Goal: Information Seeking & Learning: Learn about a topic

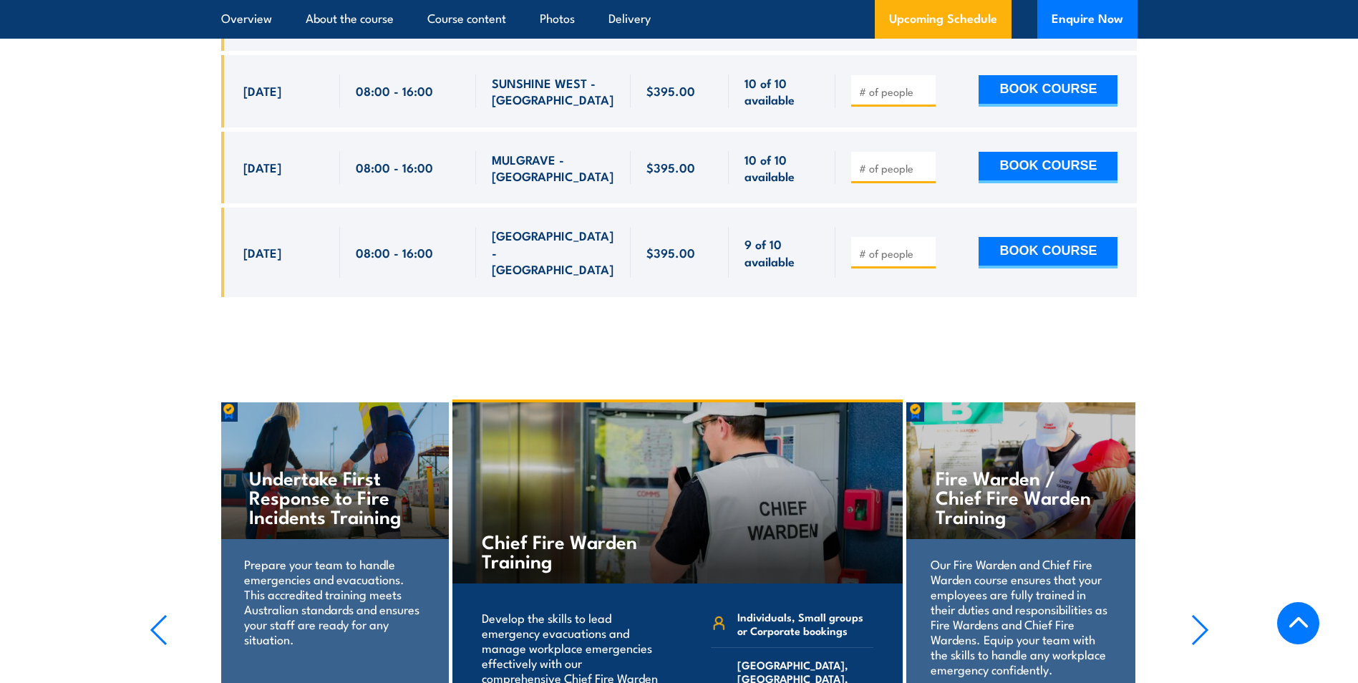
scroll to position [4090, 0]
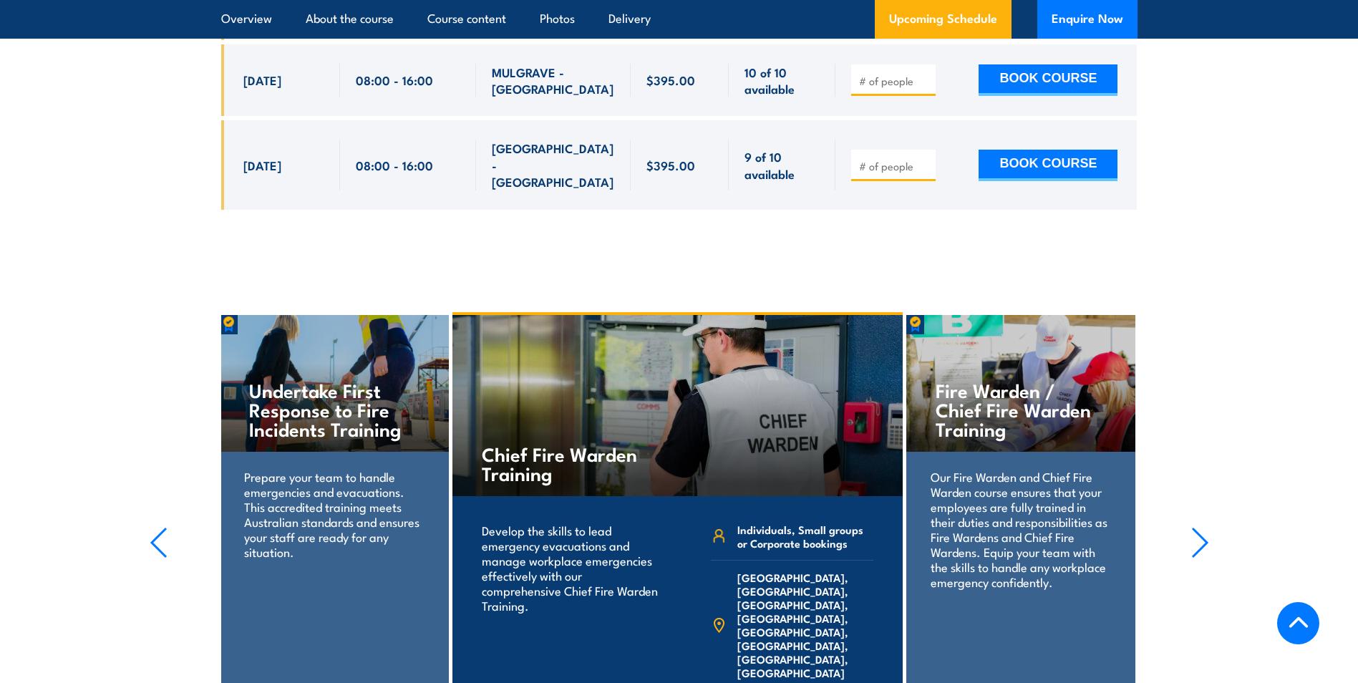
click at [1198, 527] on icon "button" at bounding box center [1200, 542] width 18 height 31
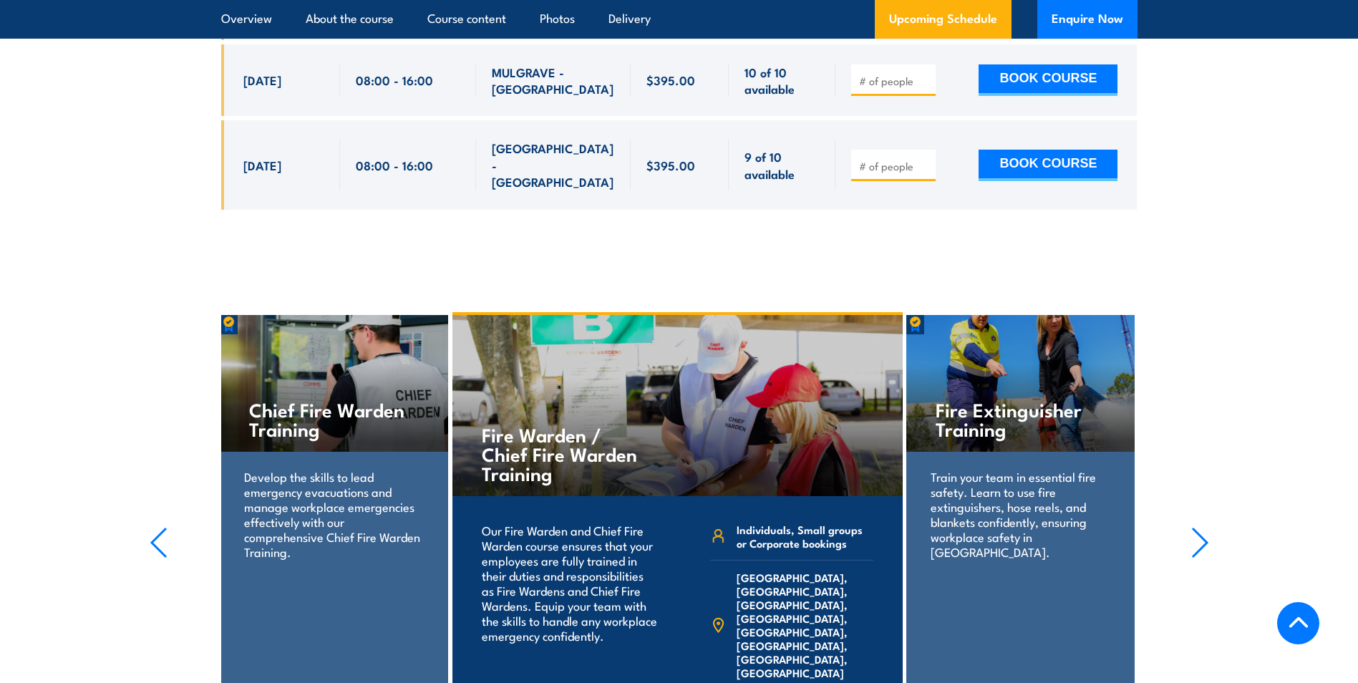
click at [1192, 527] on icon "button" at bounding box center [1200, 542] width 18 height 31
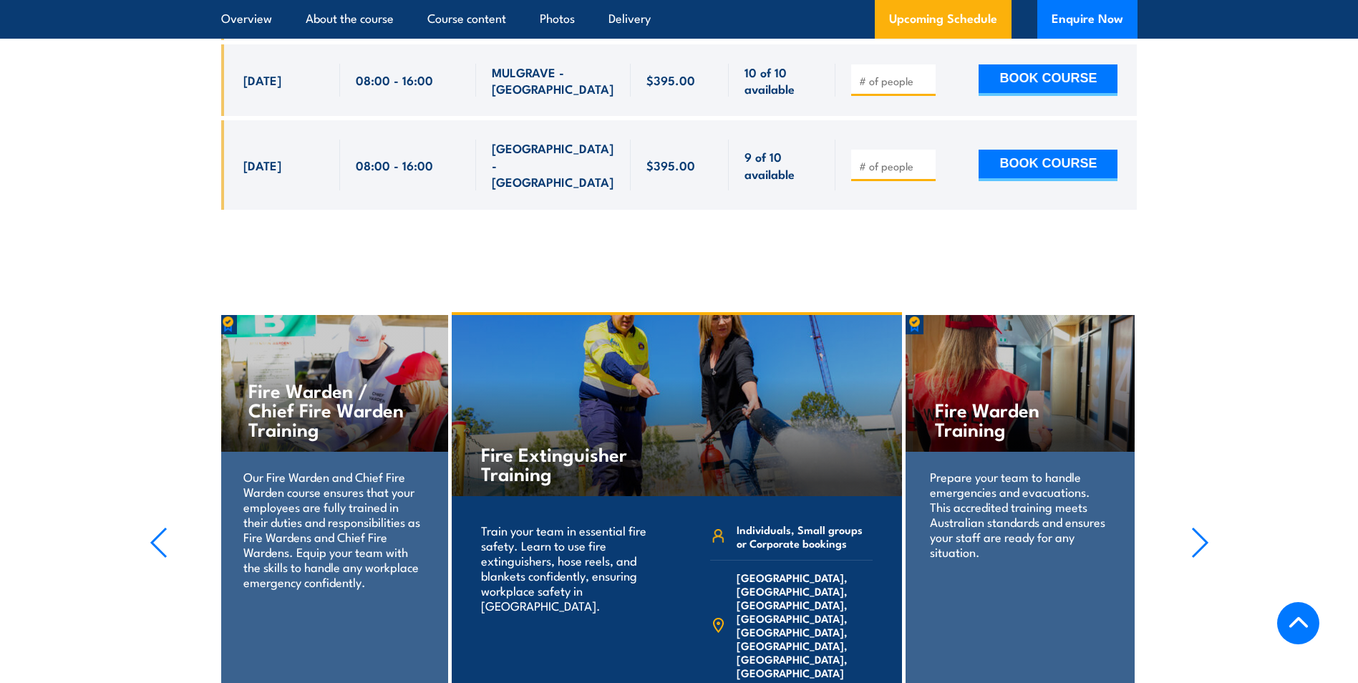
click at [1192, 527] on icon "button" at bounding box center [1200, 542] width 18 height 31
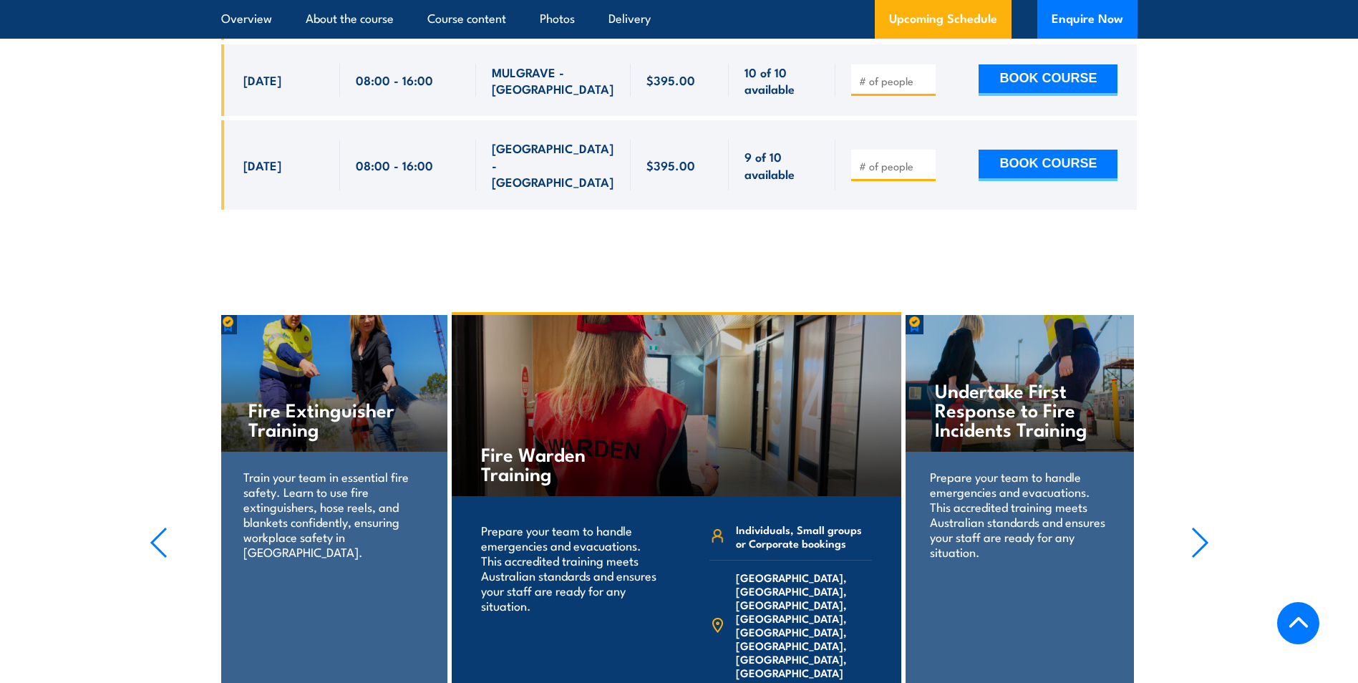
click at [1192, 527] on icon "button" at bounding box center [1200, 542] width 18 height 31
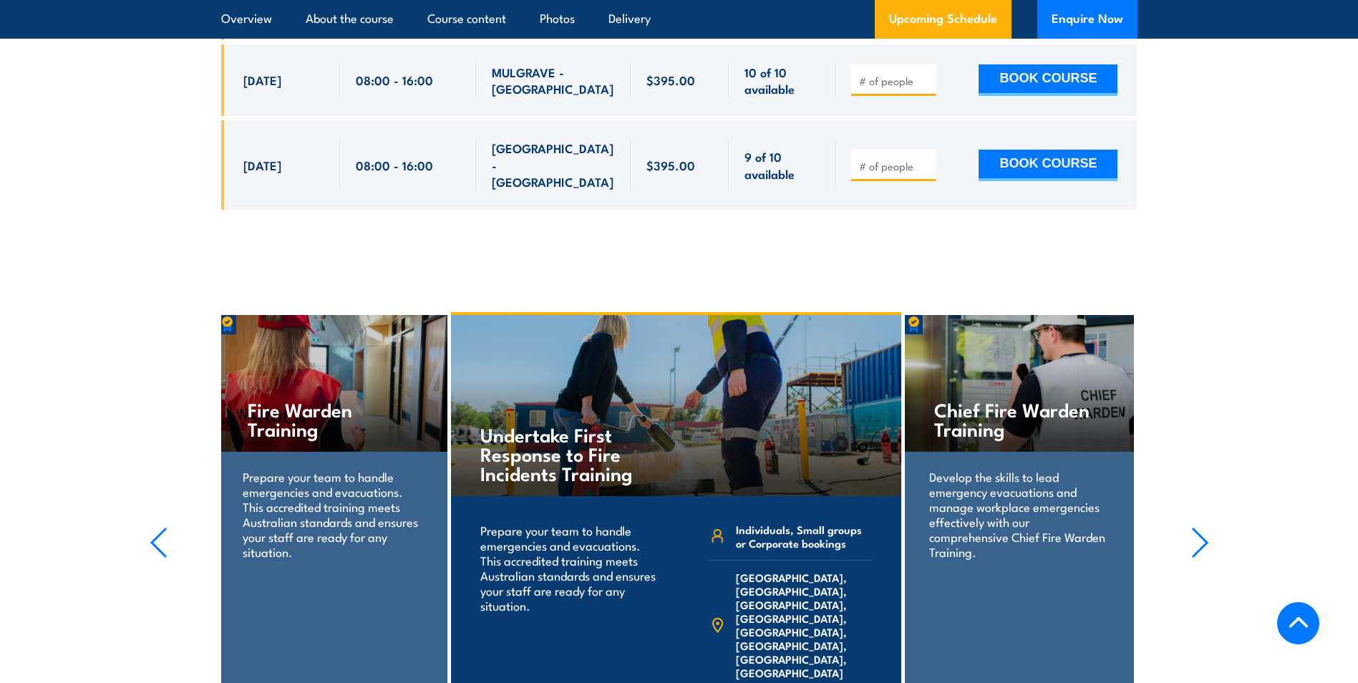
click at [1192, 527] on icon "button" at bounding box center [1200, 542] width 18 height 31
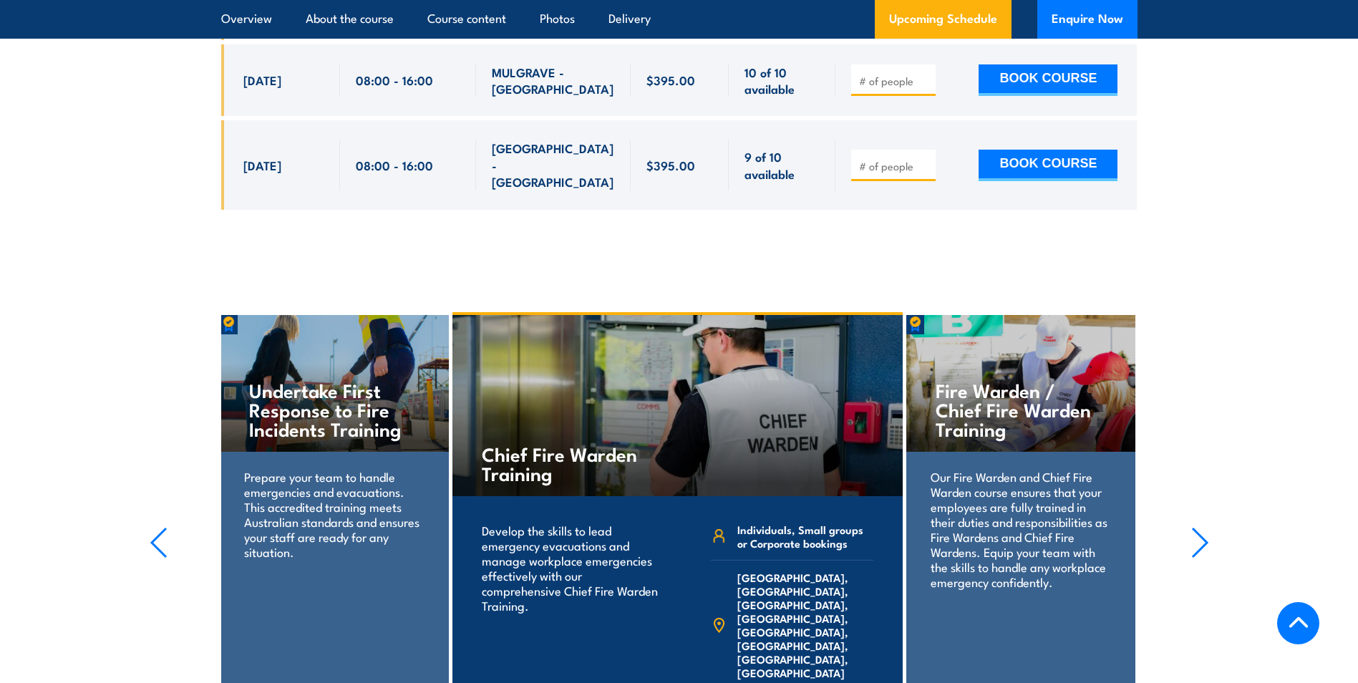
click at [1192, 527] on icon "button" at bounding box center [1200, 542] width 18 height 31
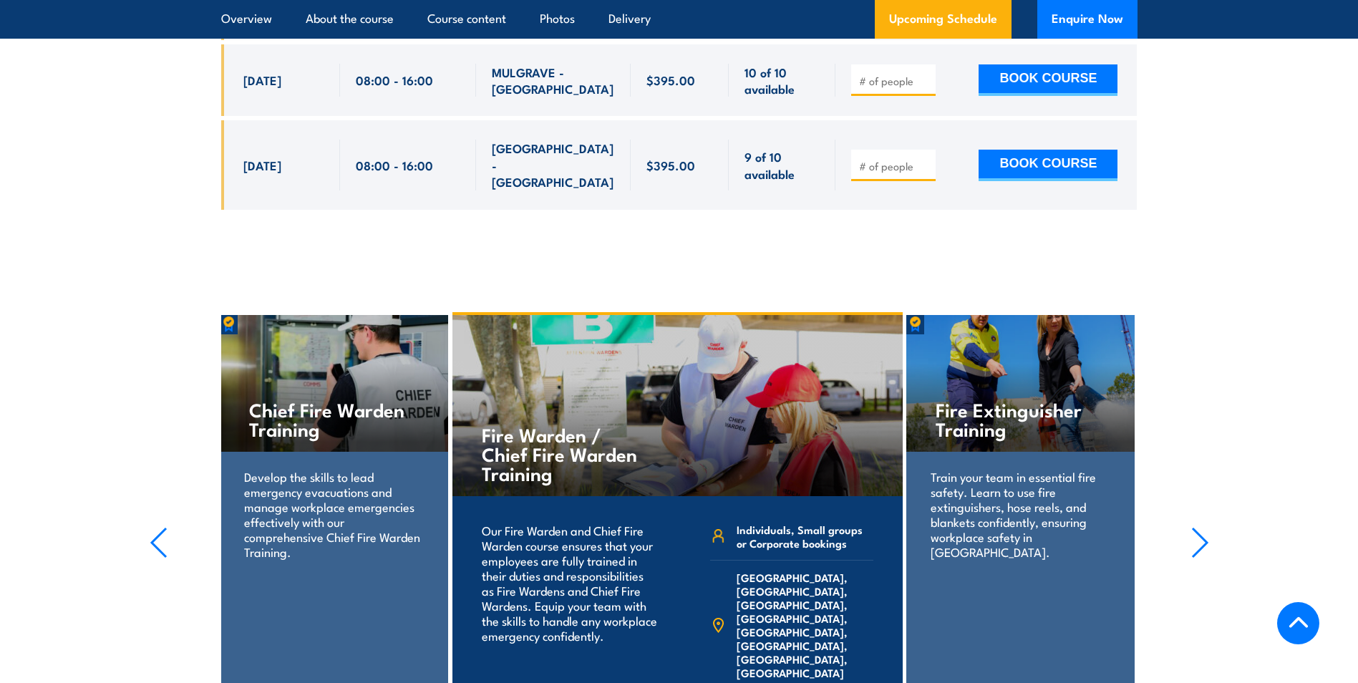
click at [1192, 527] on icon "button" at bounding box center [1200, 542] width 18 height 31
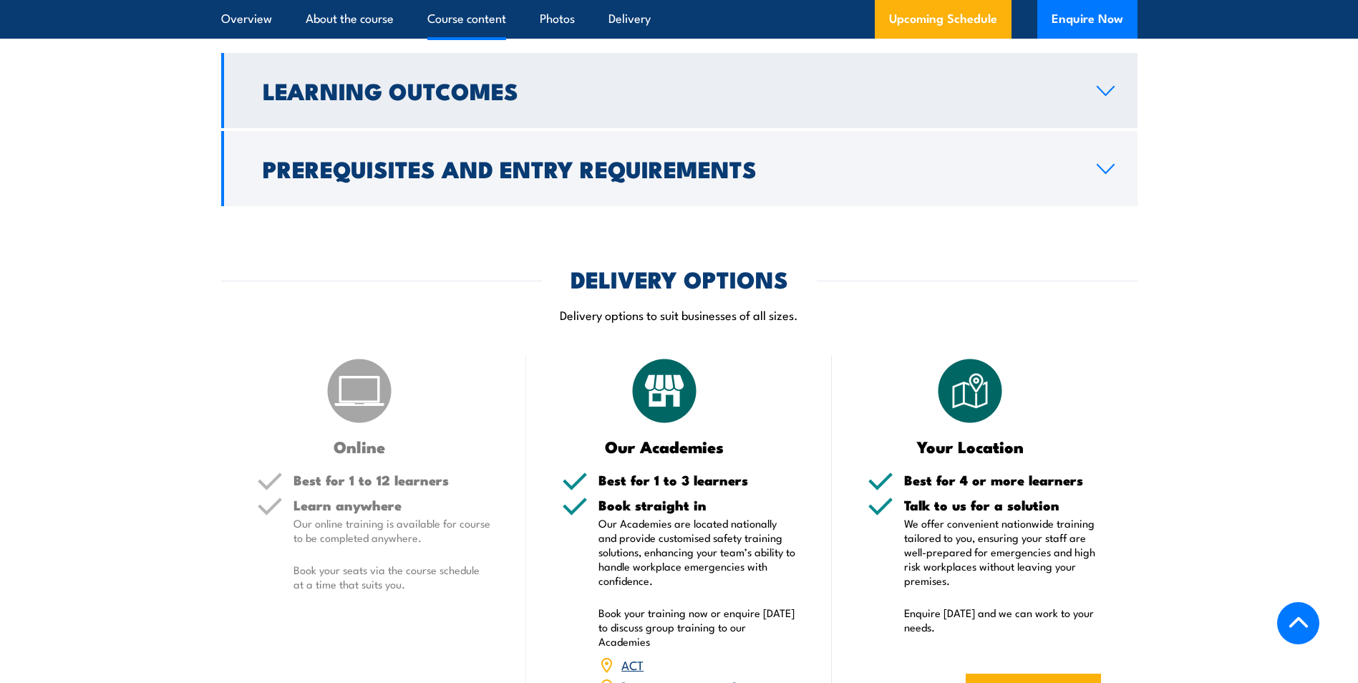
scroll to position [1799, 0]
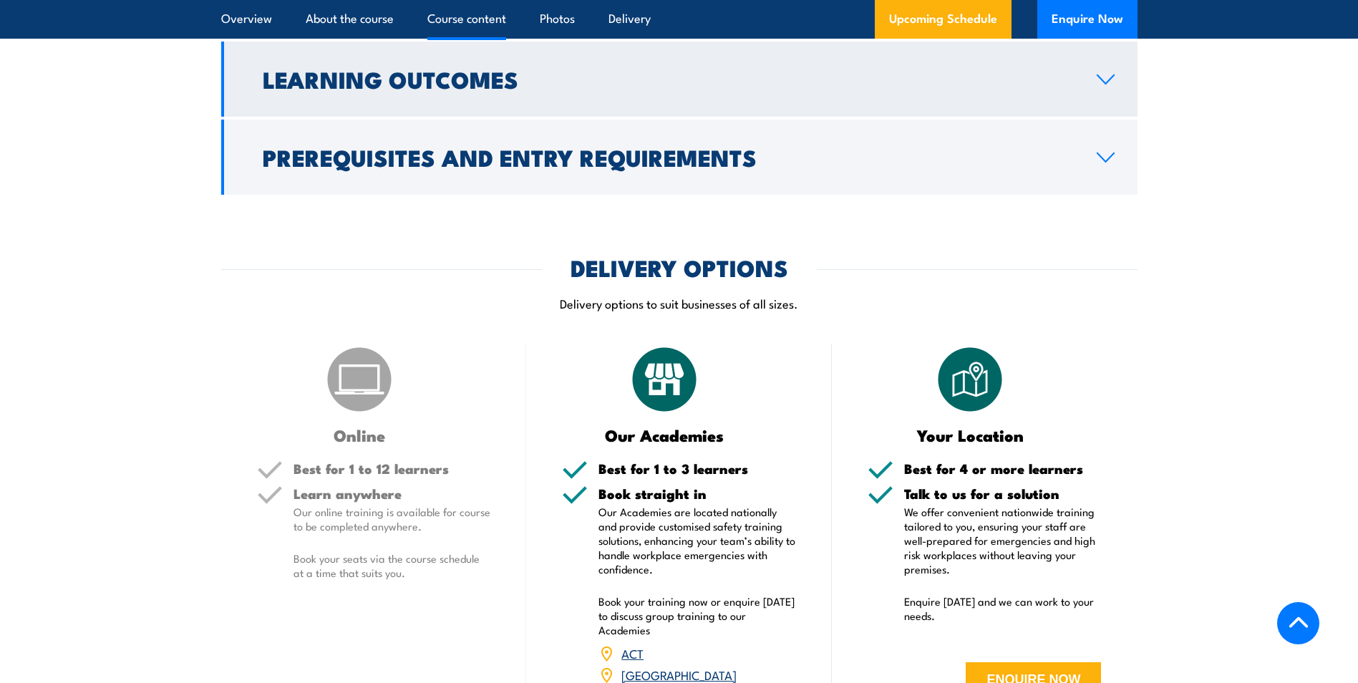
click at [462, 89] on h2 "Learning Outcomes" at bounding box center [668, 79] width 811 height 20
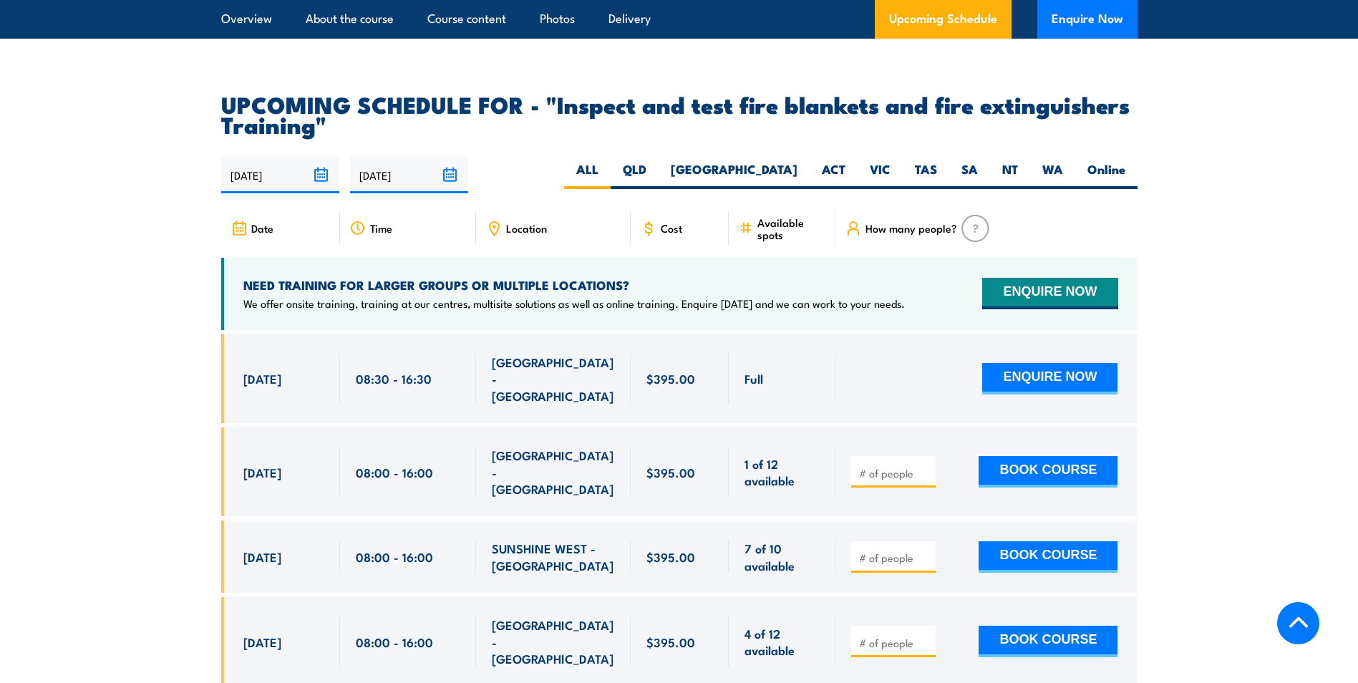
scroll to position [2263, 0]
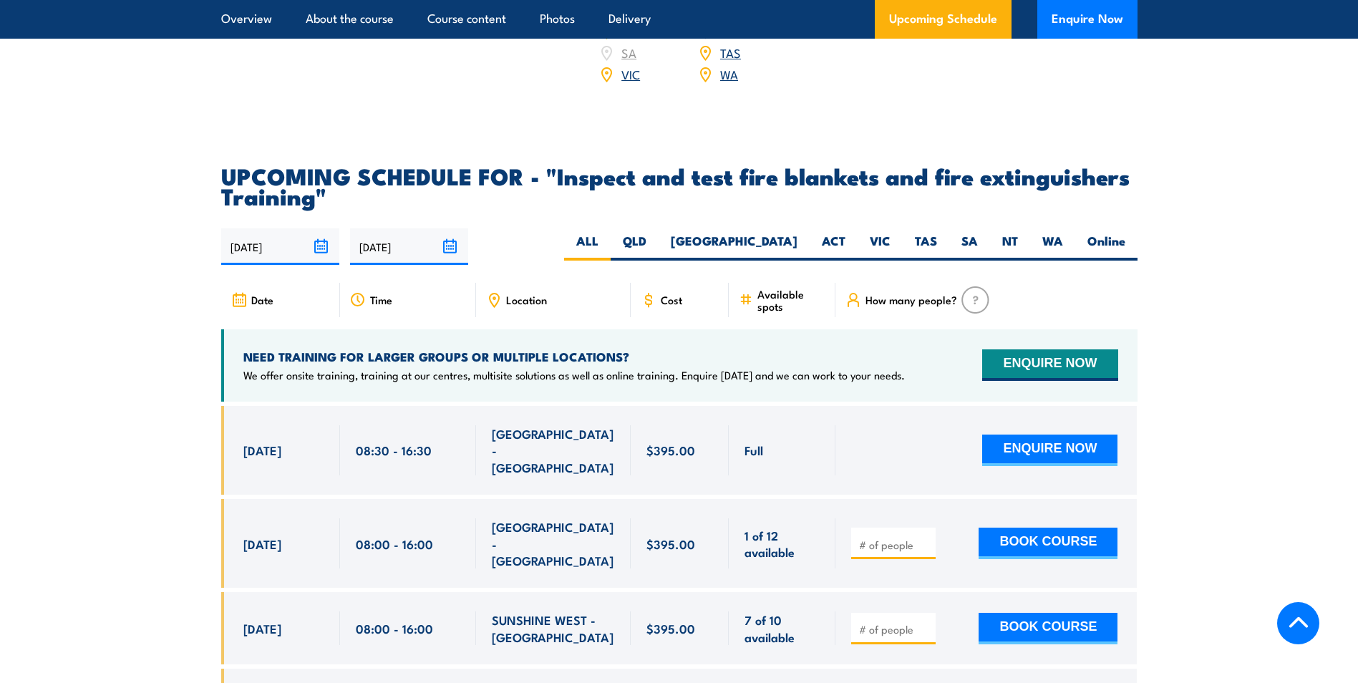
click at [670, 306] on span "Cost" at bounding box center [671, 299] width 21 height 12
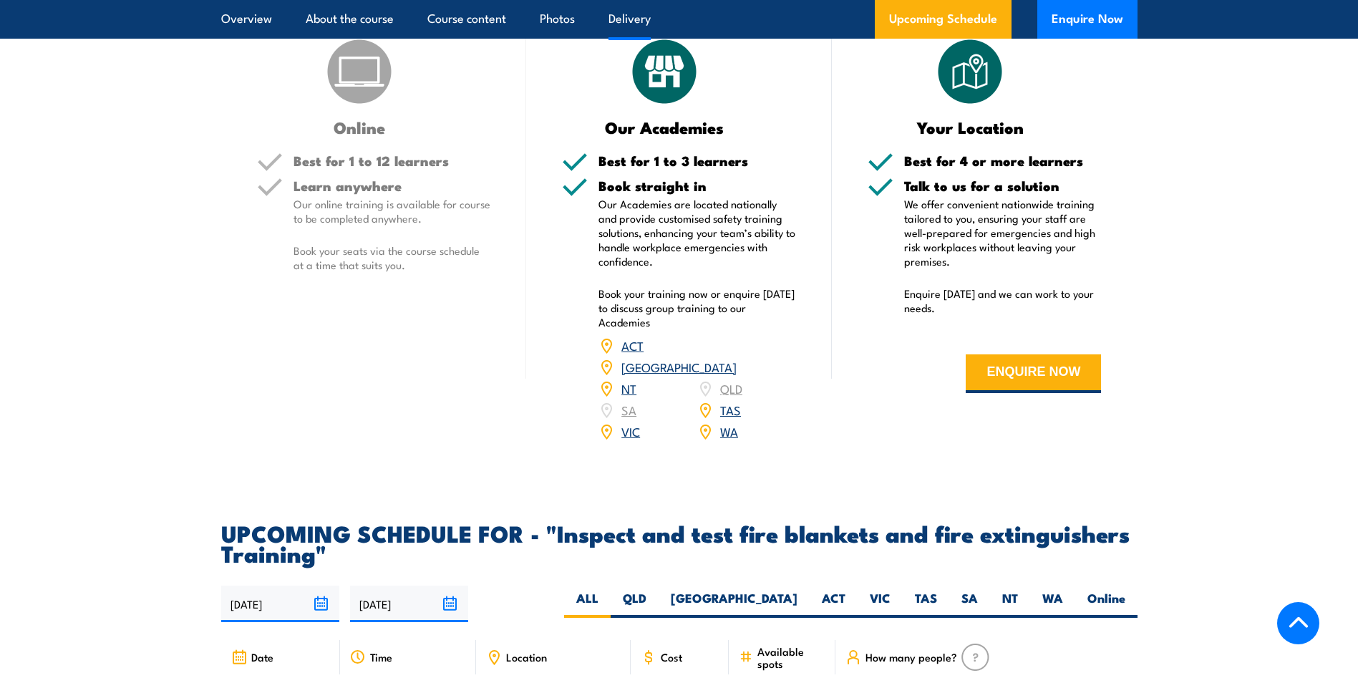
scroll to position [1905, 0]
